Goal: Task Accomplishment & Management: Use online tool/utility

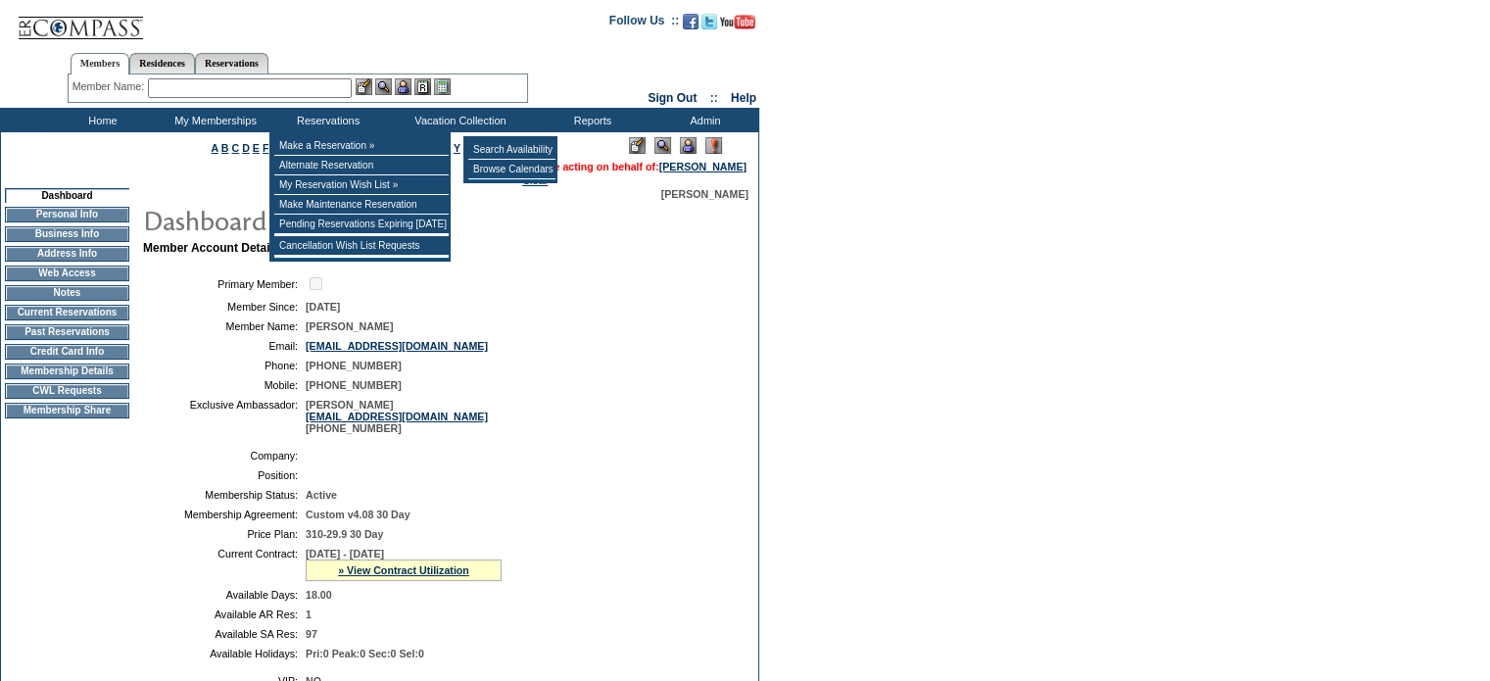
click at [498, 180] on td at bounding box center [511, 179] width 87 height 1
click at [509, 169] on td "Browse Calendars" at bounding box center [511, 170] width 87 height 20
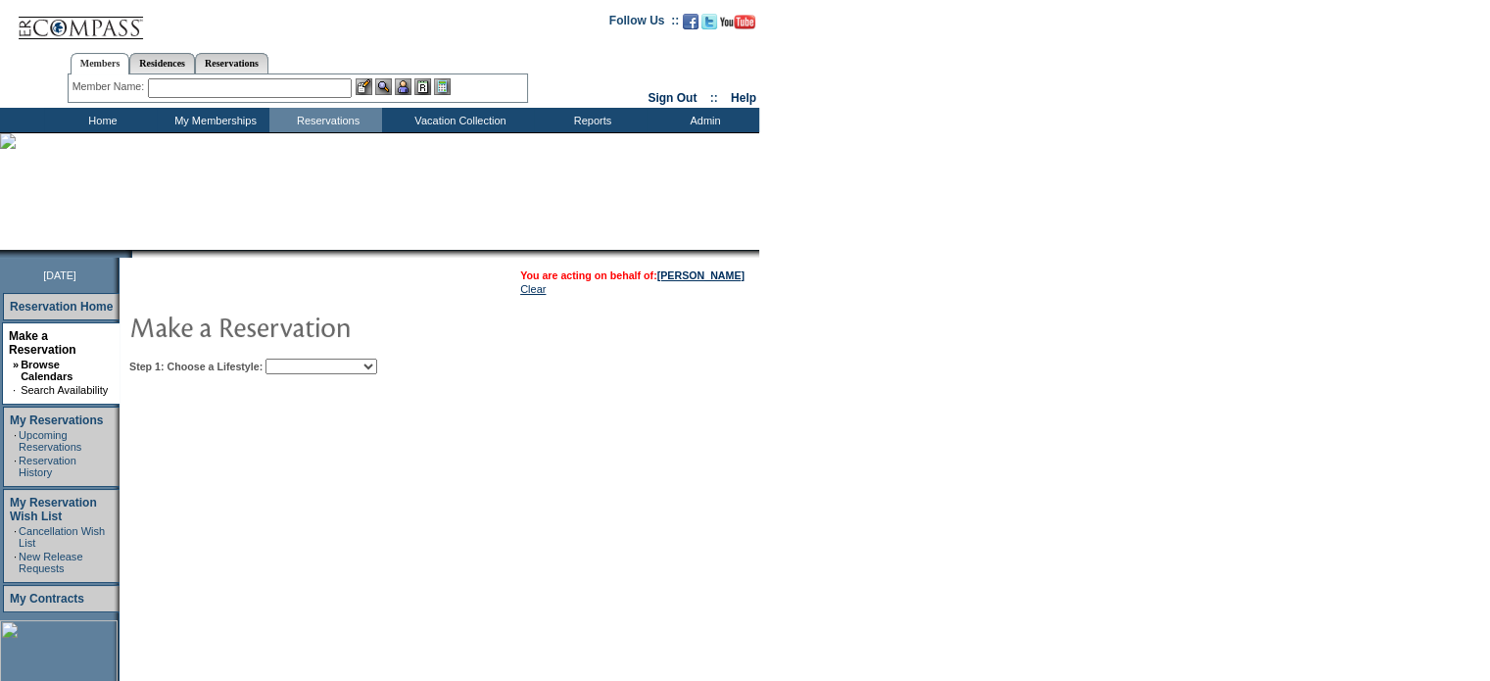
click at [377, 366] on select "Beach Leisure Metropolitan Mountain OIAL for Adventure OIAL for Couples OIAL fo…" at bounding box center [322, 367] width 112 height 16
select select "Beach"
click at [299, 359] on select "Beach Leisure Metropolitan Mountain OIAL for Adventure OIAL for Couples OIAL fo…" at bounding box center [322, 367] width 112 height 16
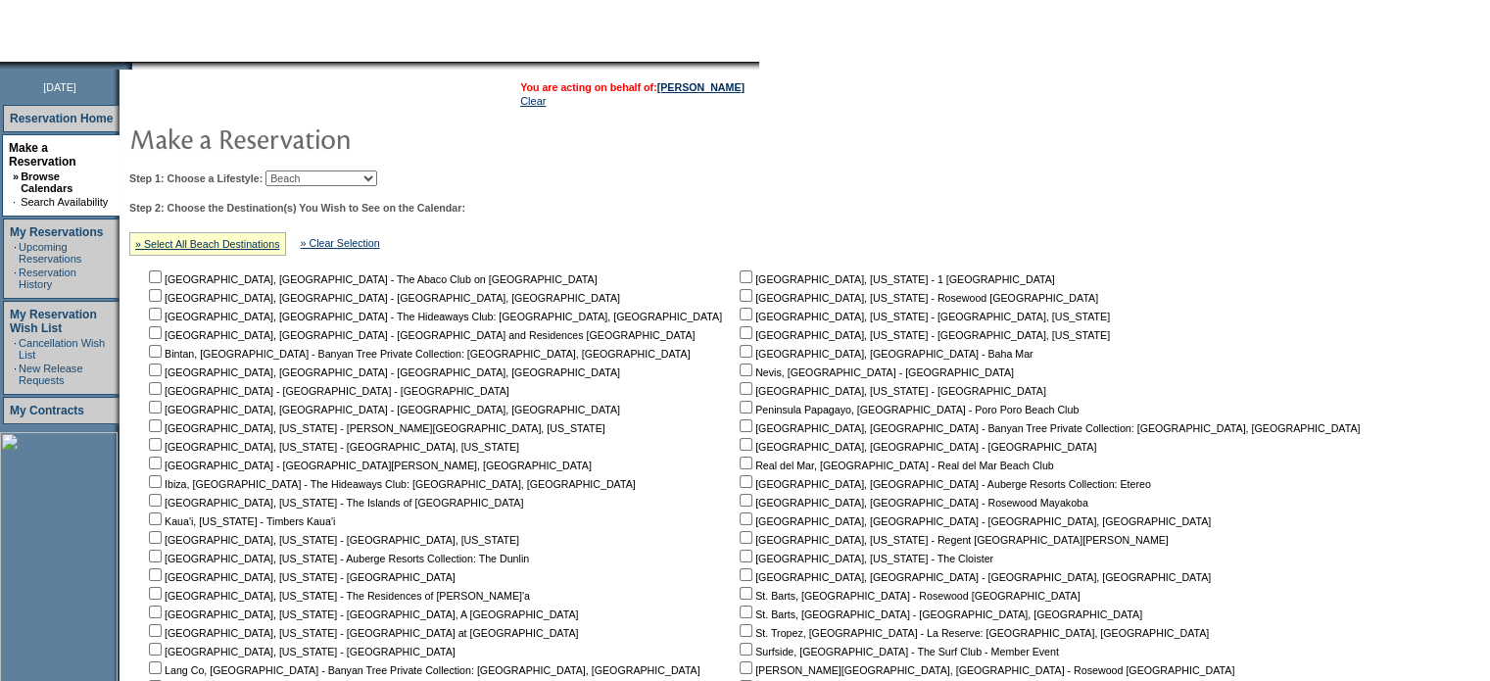
click at [519, 524] on td "[GEOGRAPHIC_DATA], [GEOGRAPHIC_DATA] - The Abaco Club on [GEOGRAPHIC_DATA] [GEO…" at bounding box center [439, 509] width 589 height 484
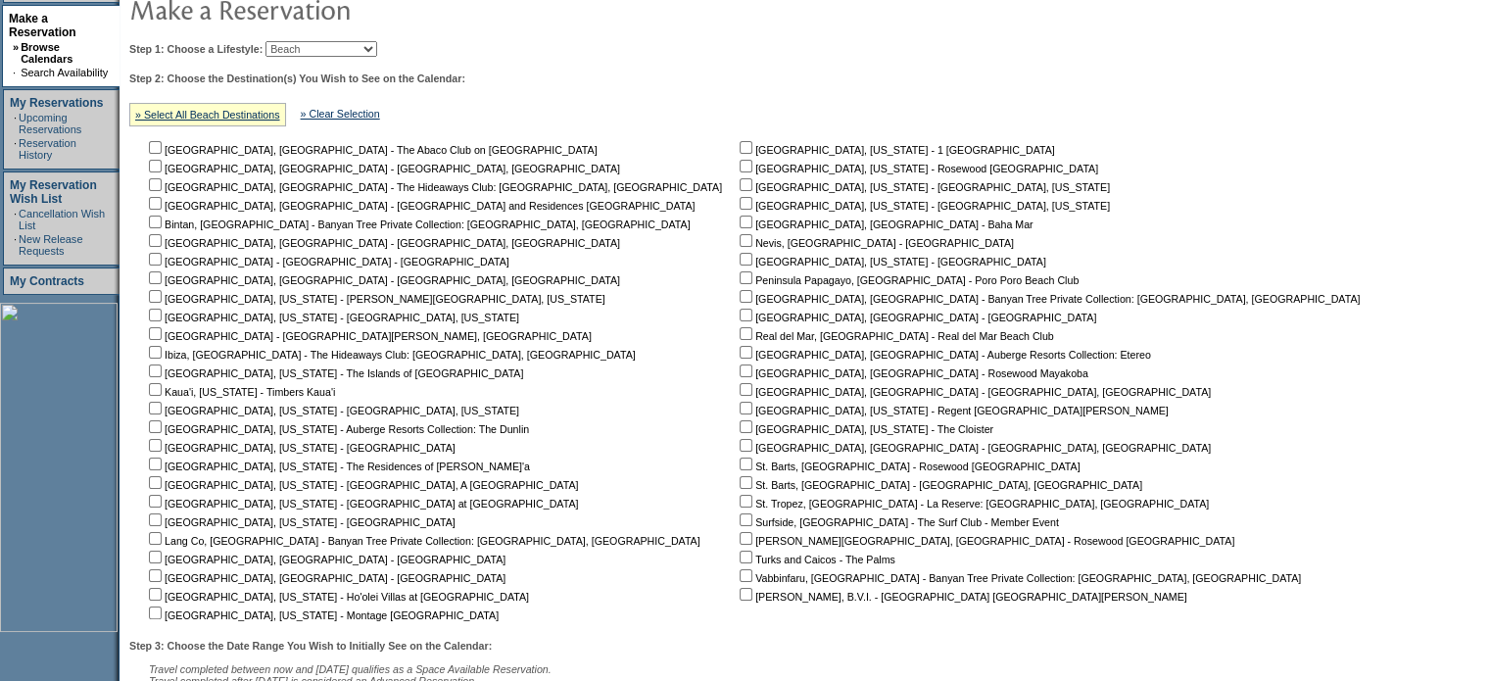
scroll to position [363, 0]
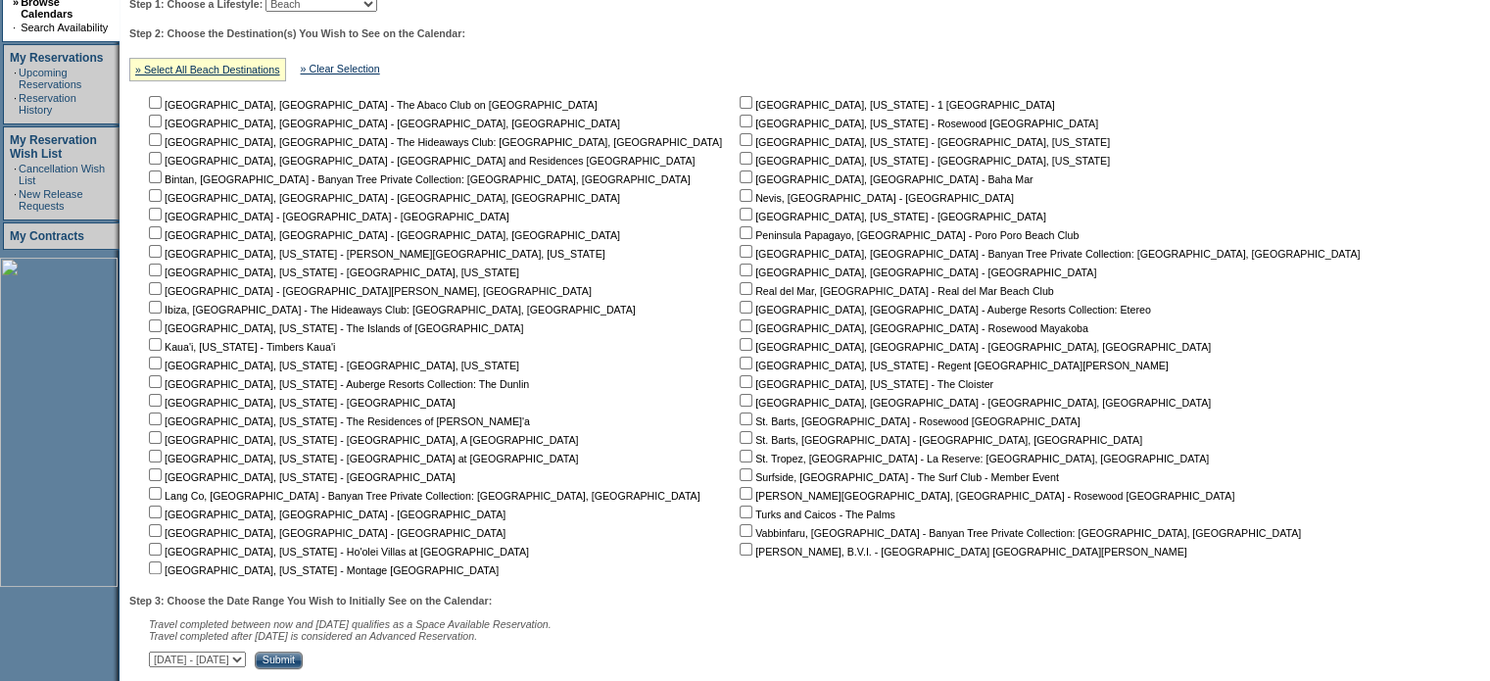
click at [161, 476] on input "checkbox" at bounding box center [155, 474] width 13 height 13
checkbox input "true"
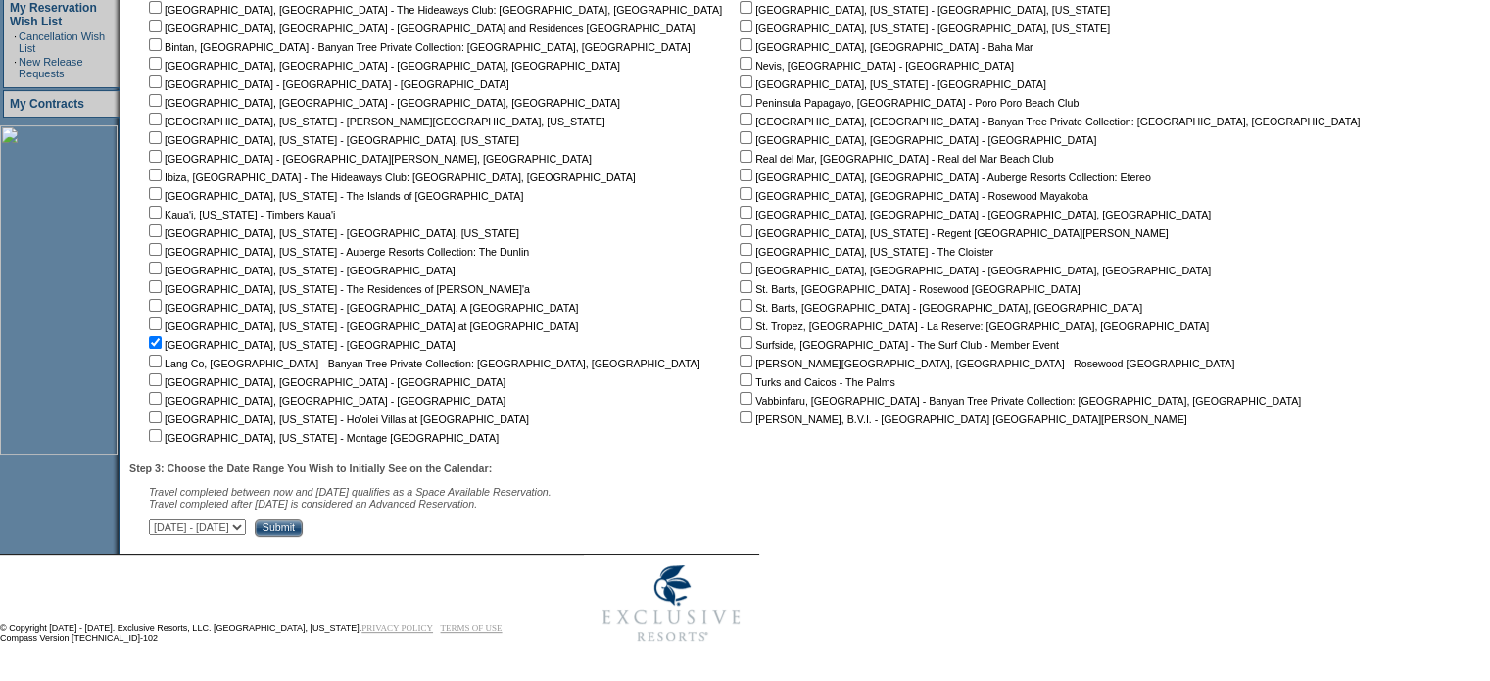
click at [303, 529] on input "Submit" at bounding box center [279, 528] width 48 height 18
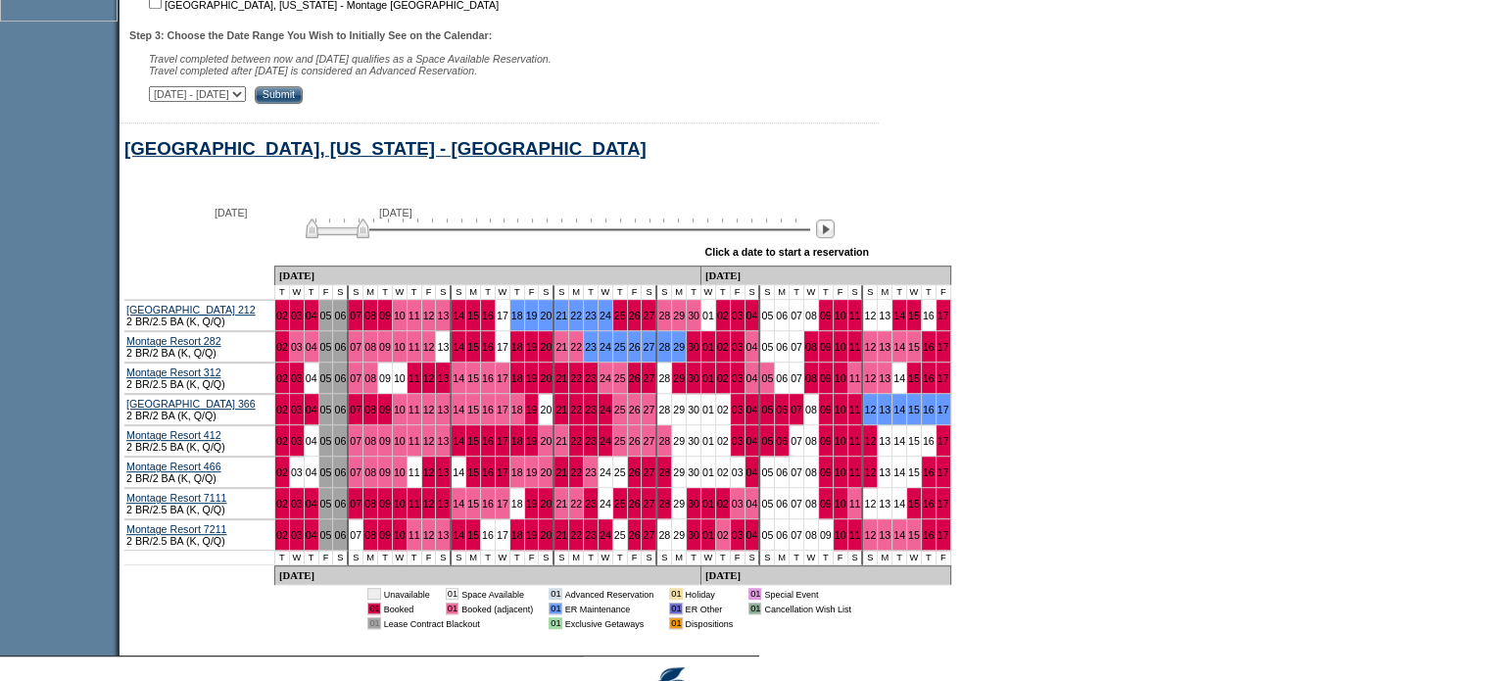
scroll to position [929, 0]
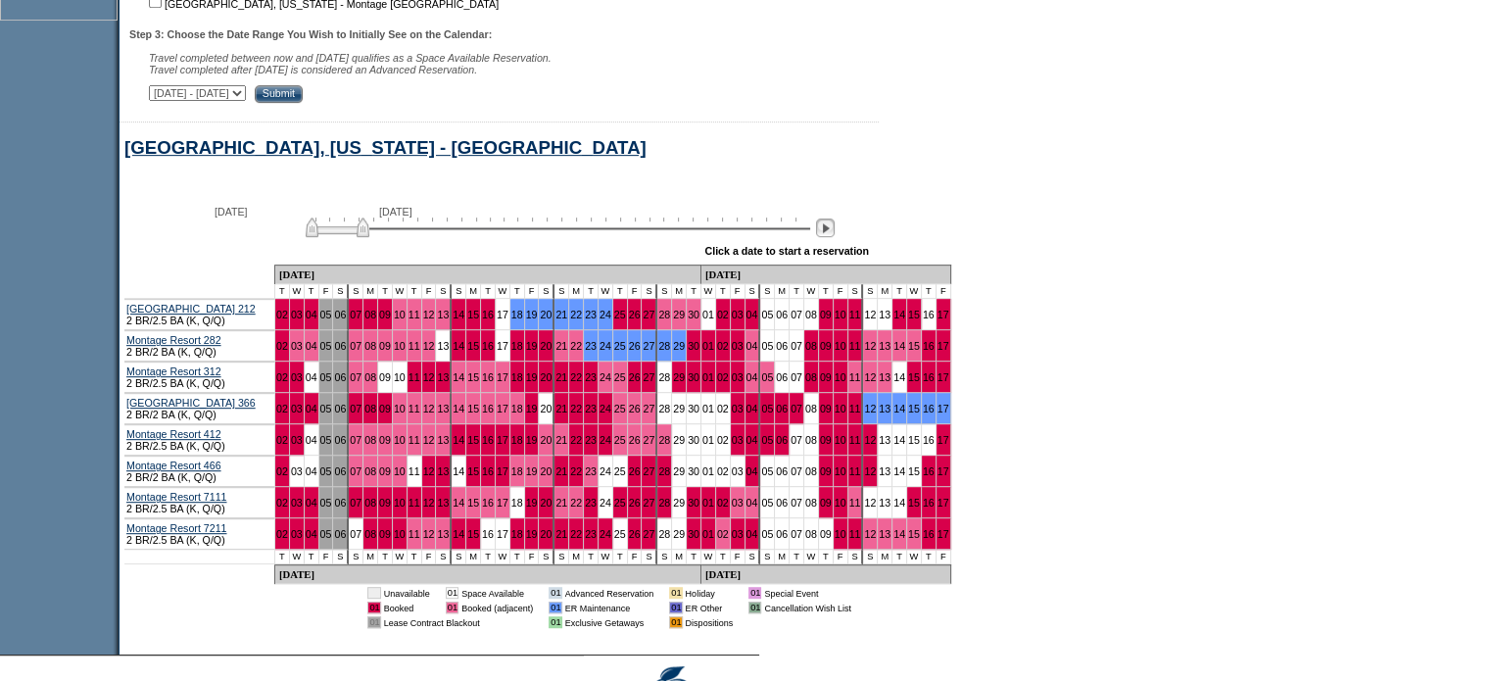
click at [835, 235] on img at bounding box center [825, 227] width 19 height 19
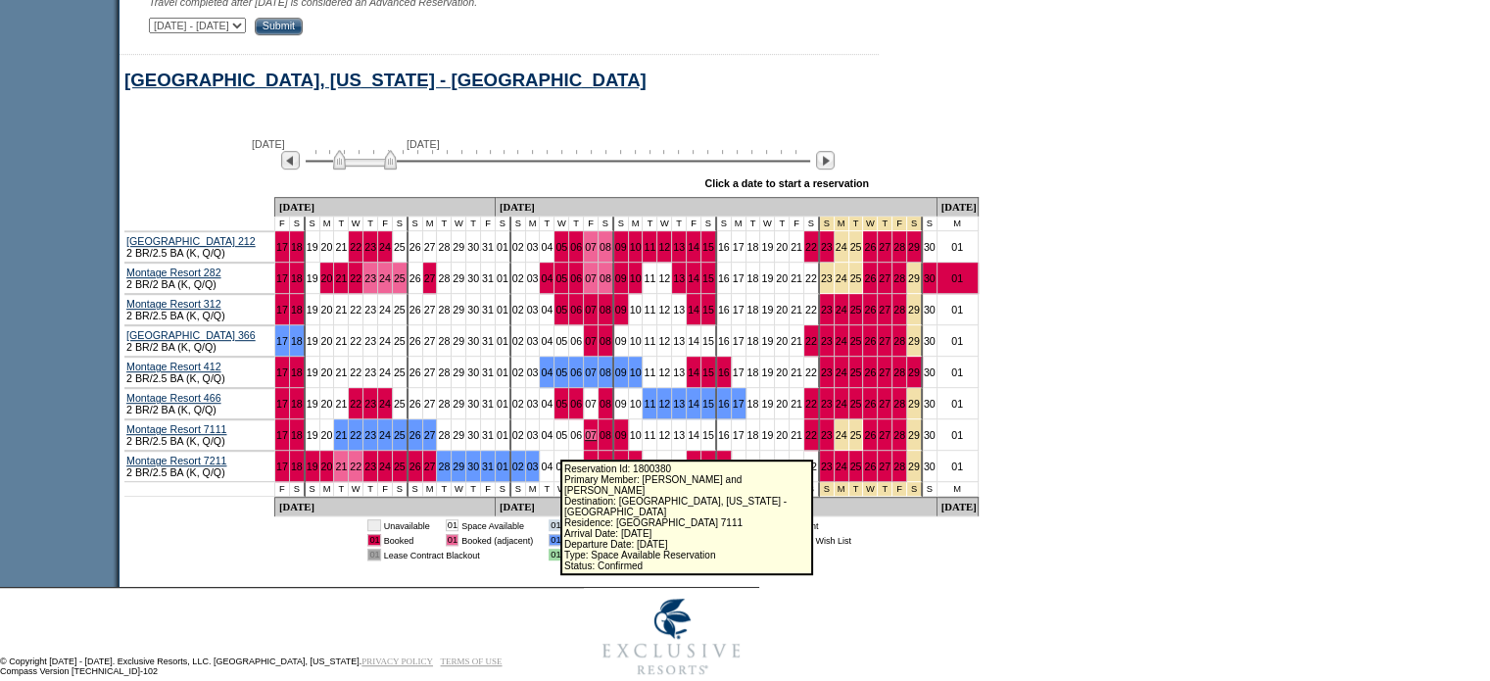
scroll to position [997, 0]
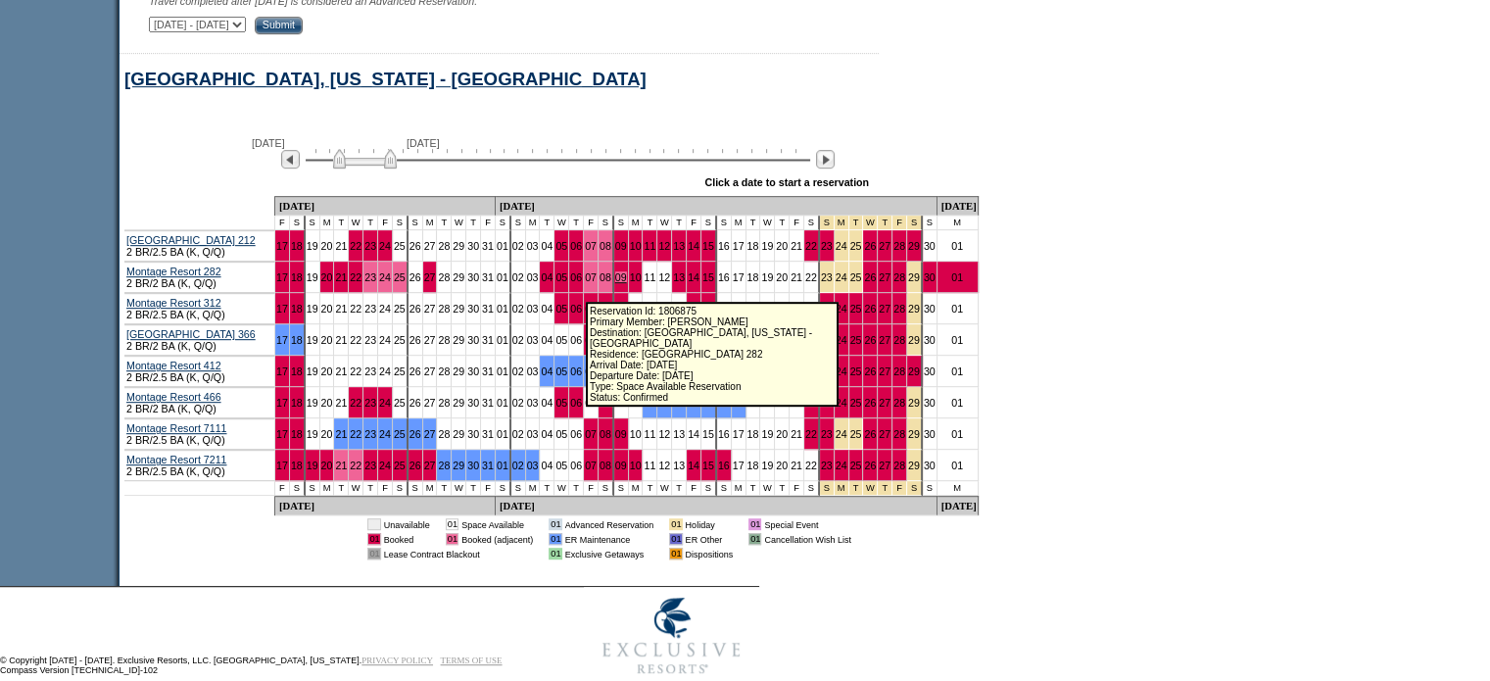
click at [615, 283] on link "09" at bounding box center [621, 277] width 12 height 12
